Goal: Task Accomplishment & Management: Manage account settings

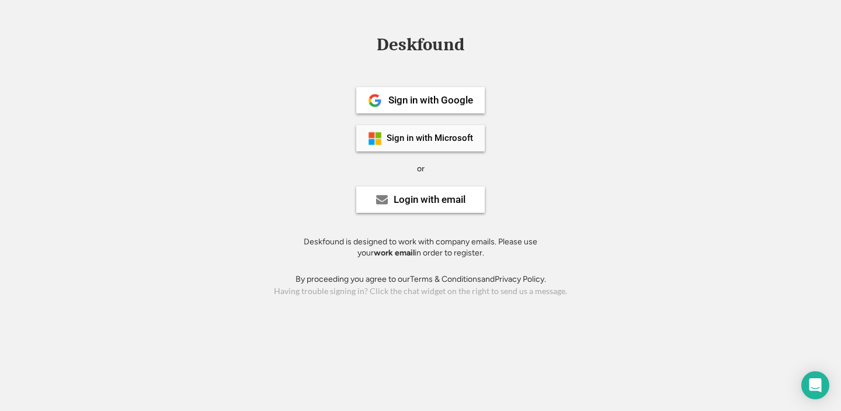
click at [429, 143] on div "Sign in with Microsoft" at bounding box center [420, 138] width 128 height 26
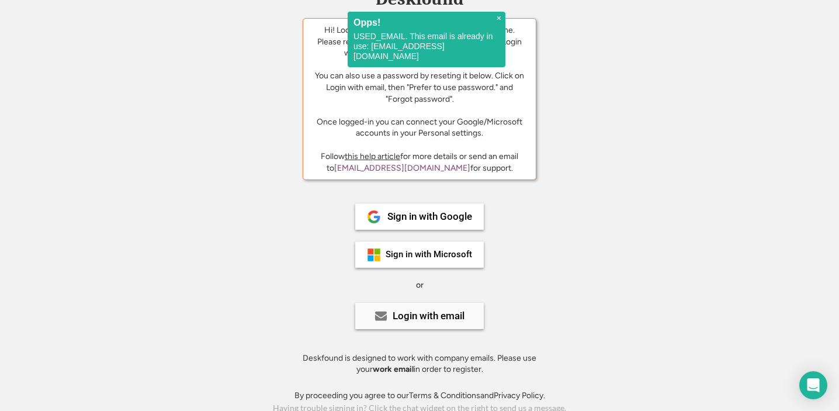
scroll to position [45, 0]
click at [419, 312] on div "Login with email" at bounding box center [428, 316] width 72 height 10
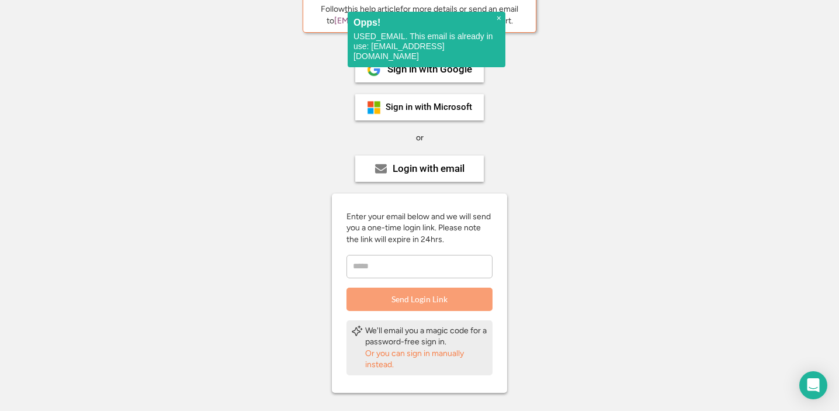
scroll to position [206, 0]
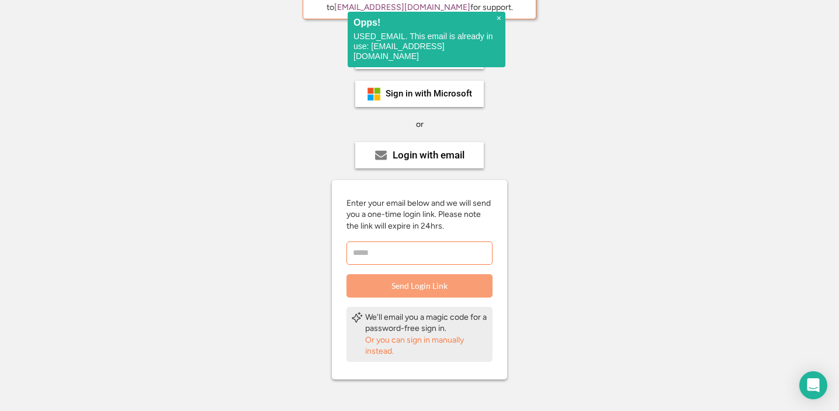
drag, startPoint x: 391, startPoint y: 244, endPoint x: 440, endPoint y: 251, distance: 49.1
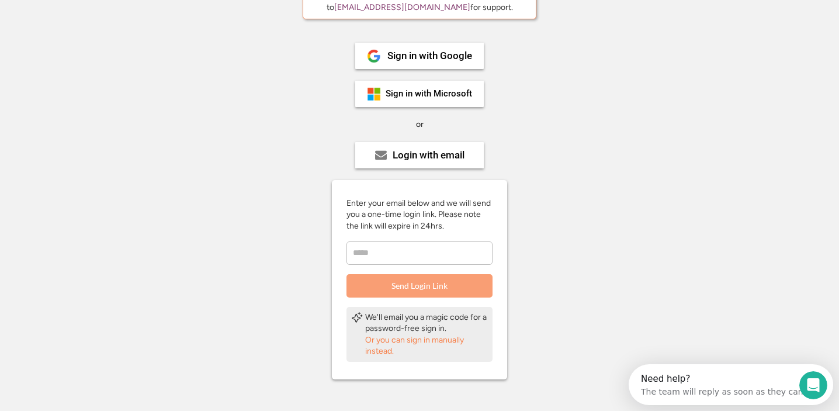
click at [410, 334] on div "Or you can sign in manually instead." at bounding box center [426, 345] width 123 height 23
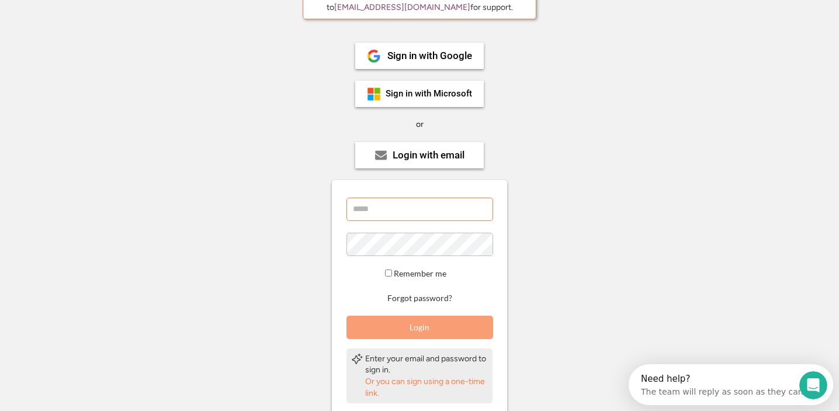
drag, startPoint x: 412, startPoint y: 199, endPoint x: 419, endPoint y: 200, distance: 6.5
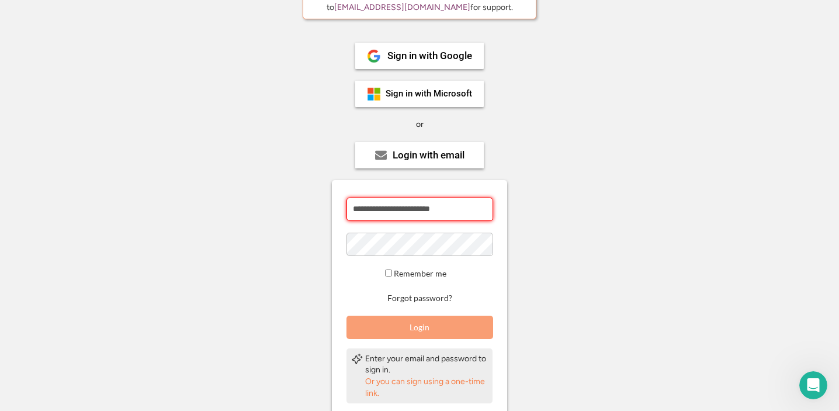
type input "**********"
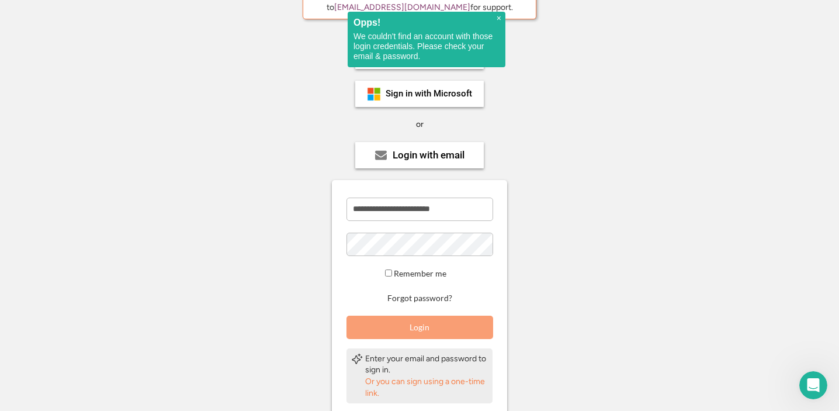
click at [441, 317] on button "Login" at bounding box center [419, 326] width 147 height 23
click at [432, 150] on div "Login with email" at bounding box center [428, 155] width 72 height 10
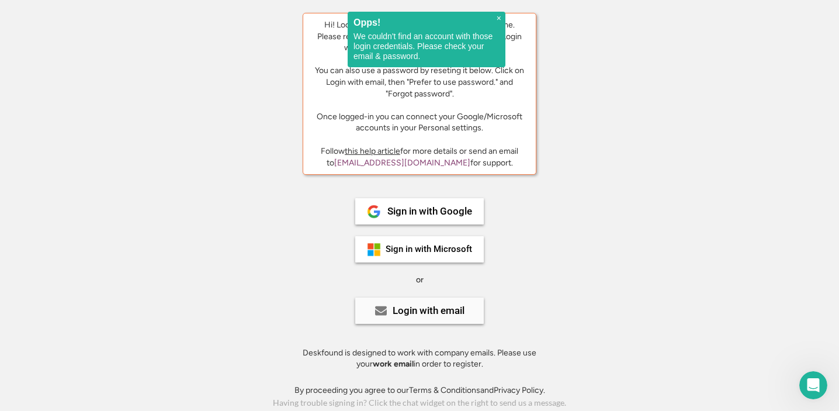
scroll to position [45, 0]
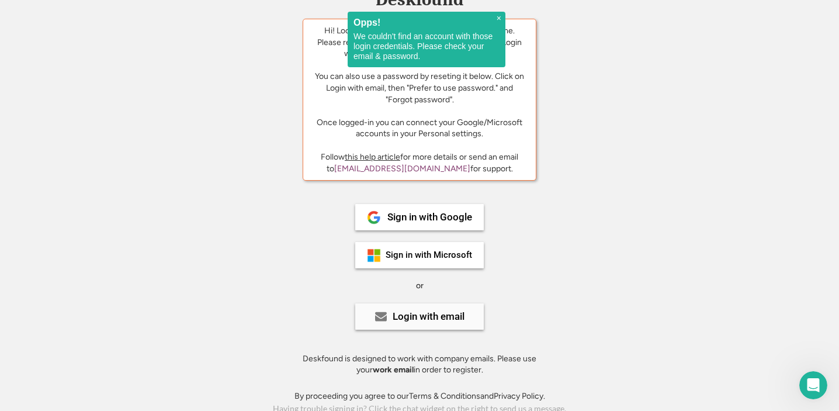
click at [422, 311] on div "Login with email" at bounding box center [428, 316] width 72 height 10
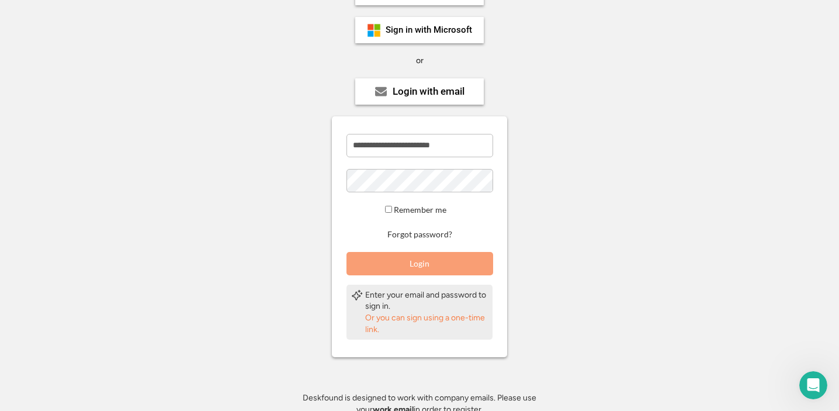
scroll to position [270, 0]
click at [421, 263] on button "Login" at bounding box center [419, 262] width 147 height 23
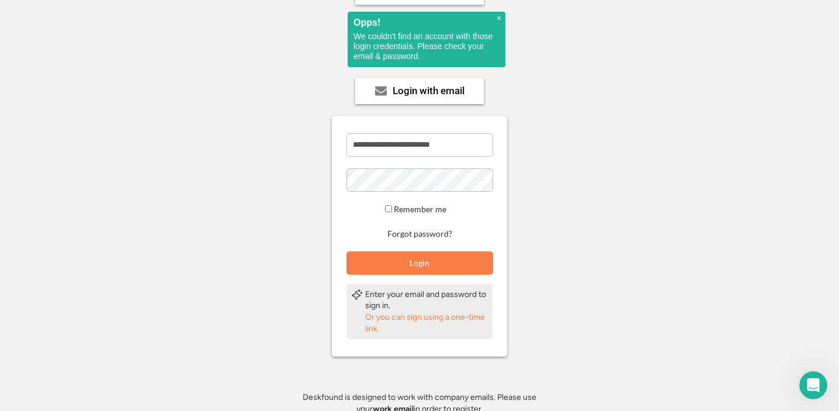
click at [431, 311] on div "Or you can sign using a one-time link." at bounding box center [426, 322] width 123 height 23
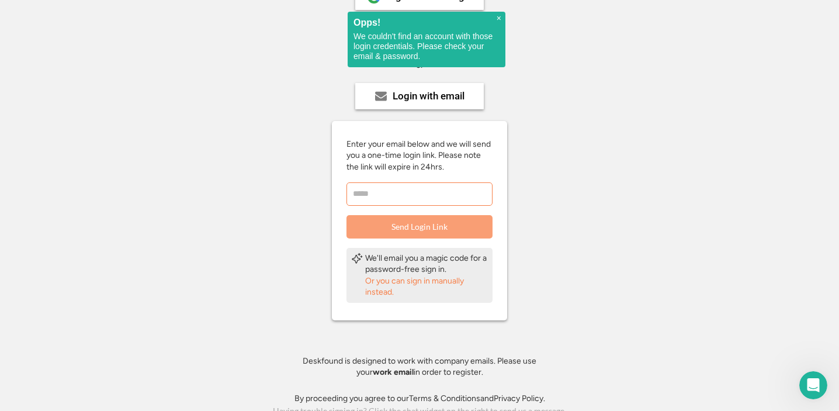
drag, startPoint x: 398, startPoint y: 181, endPoint x: 436, endPoint y: 190, distance: 39.0
click at [398, 182] on input "email" at bounding box center [419, 193] width 146 height 23
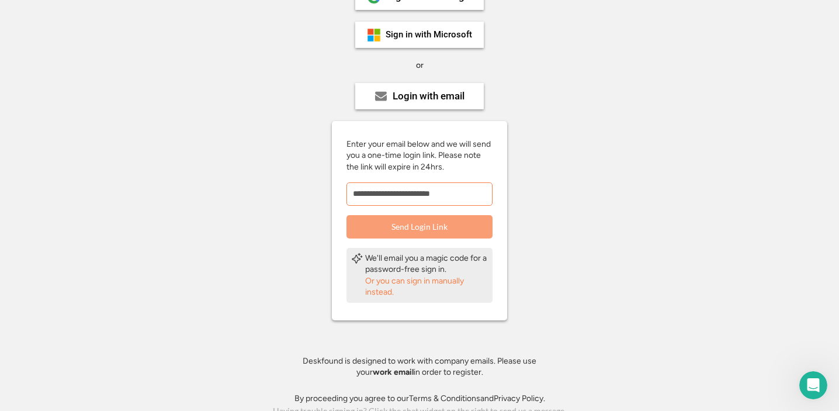
type input "**********"
click at [415, 218] on button "Send Login Link" at bounding box center [419, 226] width 146 height 23
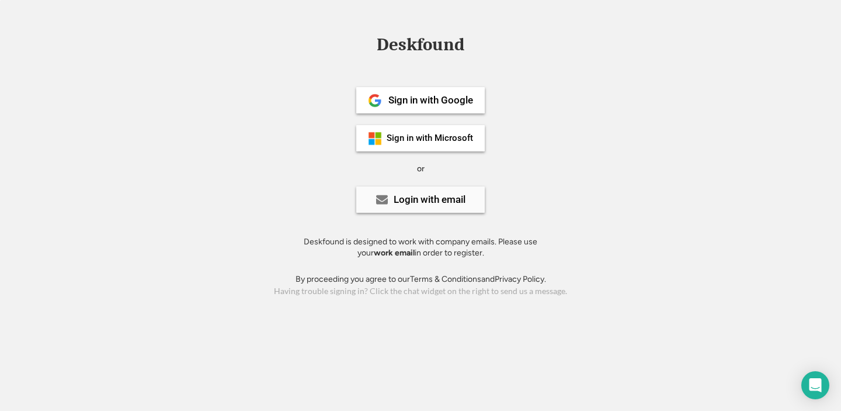
click at [469, 198] on div "Login with email" at bounding box center [420, 199] width 128 height 26
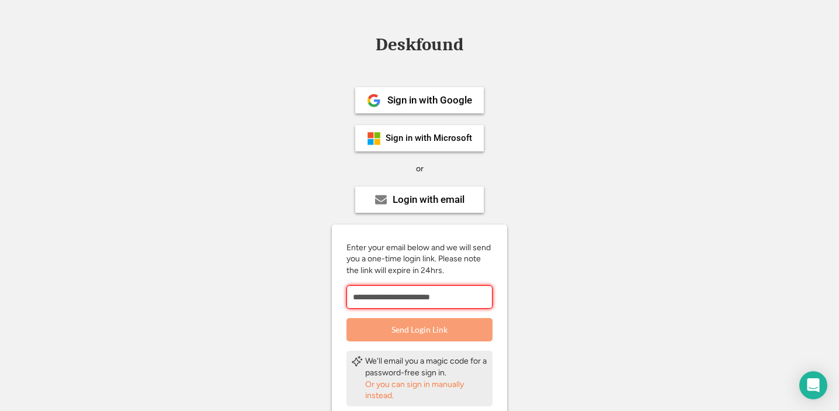
type input "**********"
click at [448, 327] on button "Send Login Link" at bounding box center [419, 329] width 146 height 23
